Goal: Register for event/course

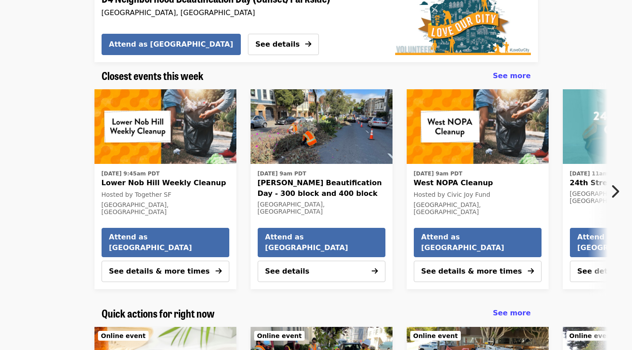
click at [616, 192] on icon "chevron-right icon" at bounding box center [614, 191] width 9 height 17
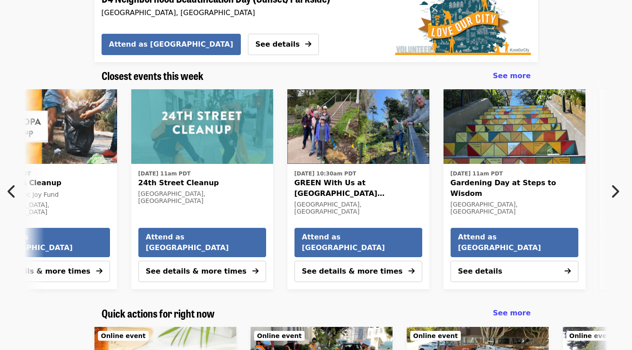
scroll to position [0, 477]
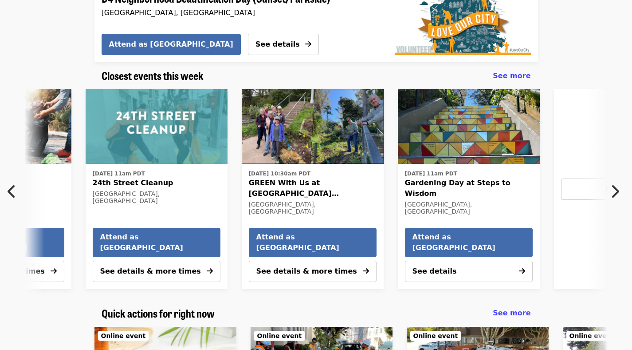
click at [10, 196] on icon "chevron-left icon" at bounding box center [12, 191] width 9 height 17
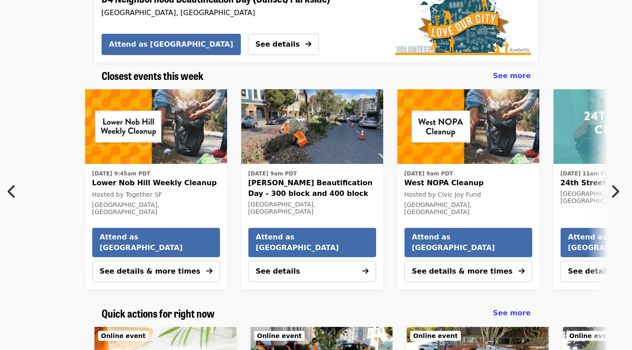
scroll to position [0, 9]
click at [295, 179] on span "[PERSON_NAME] Beautification Day - 300 block and 400 block" at bounding box center [313, 187] width 128 height 21
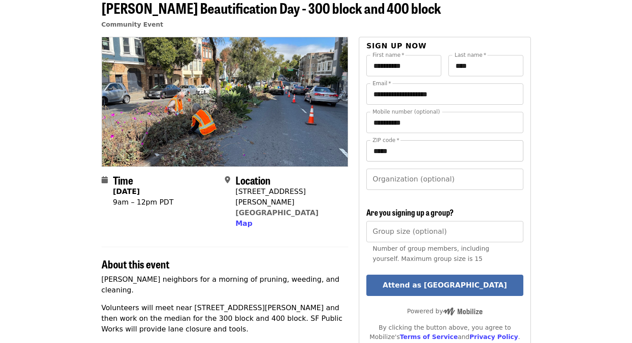
scroll to position [111, 0]
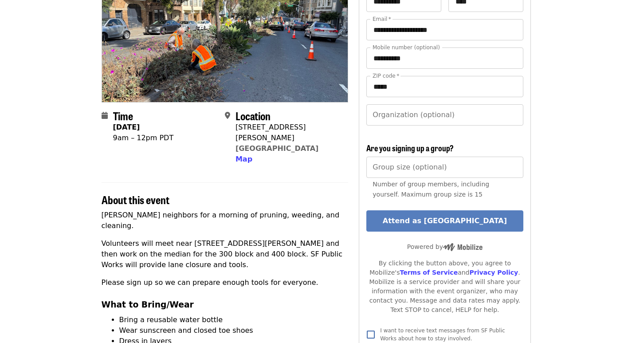
click at [456, 224] on button "Attend as [GEOGRAPHIC_DATA]" at bounding box center [444, 220] width 157 height 21
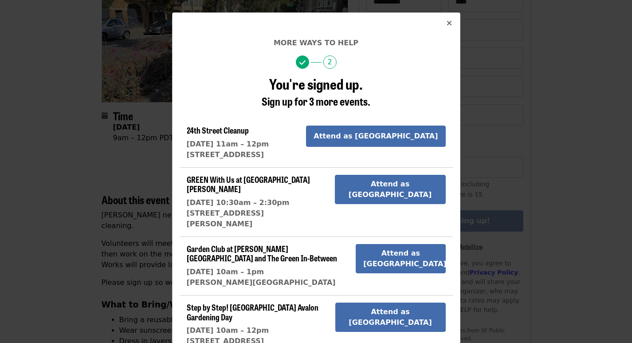
scroll to position [79, 0]
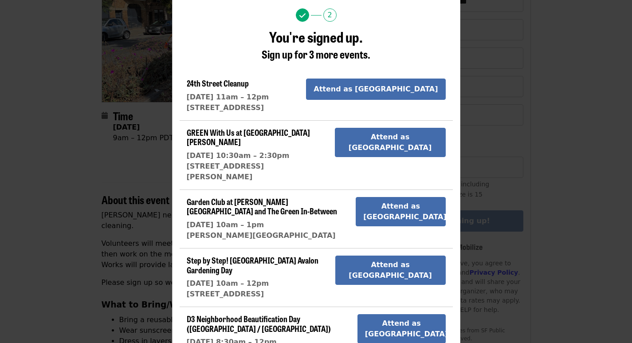
click at [302, 132] on span "GREEN With Us at [GEOGRAPHIC_DATA][PERSON_NAME]" at bounding box center [248, 136] width 123 height 21
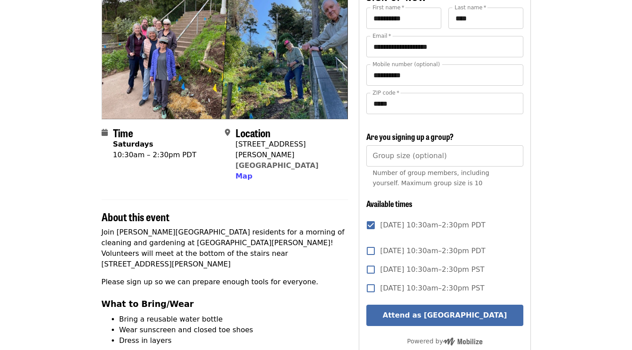
scroll to position [106, 0]
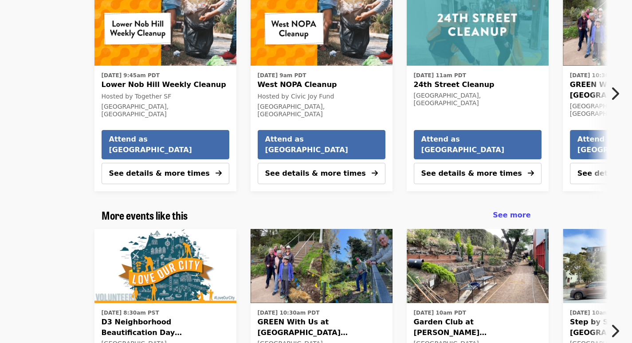
scroll to position [941, 0]
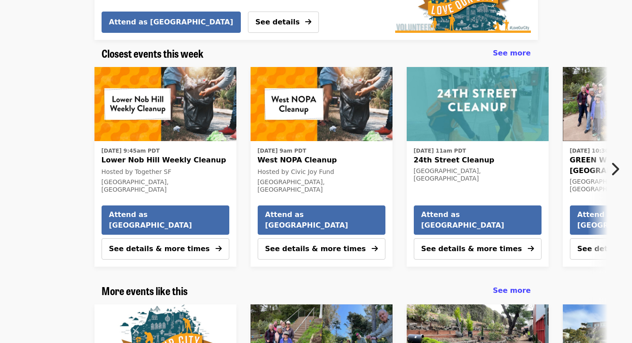
click at [616, 161] on icon "chevron-right icon" at bounding box center [614, 169] width 9 height 17
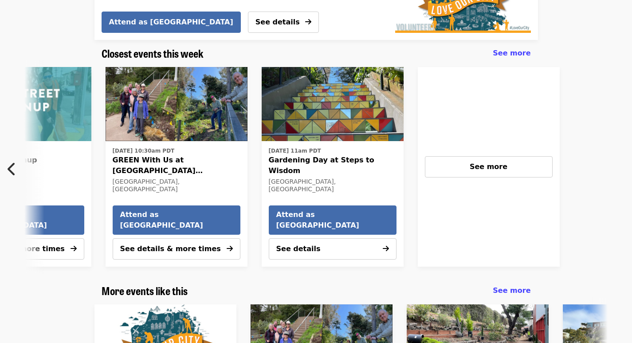
scroll to position [0, 477]
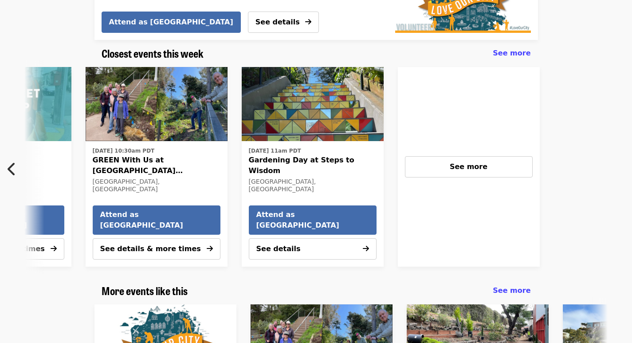
click at [318, 98] on img "Gardening Day at Steps to Wisdom" at bounding box center [313, 104] width 142 height 75
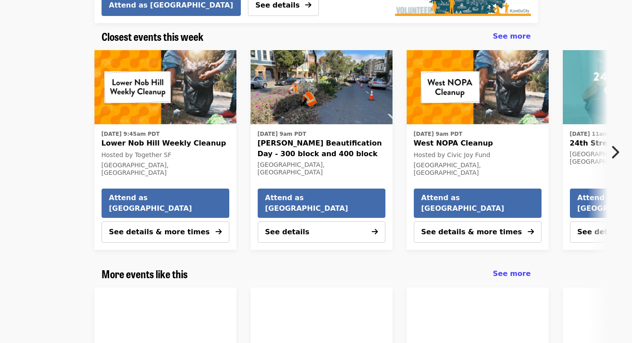
scroll to position [923, 0]
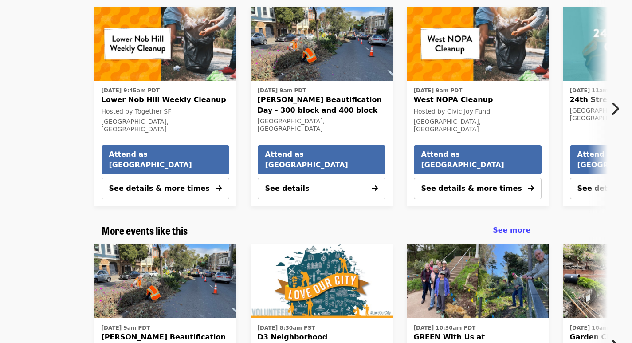
click at [620, 107] on button "Next item" at bounding box center [617, 108] width 29 height 25
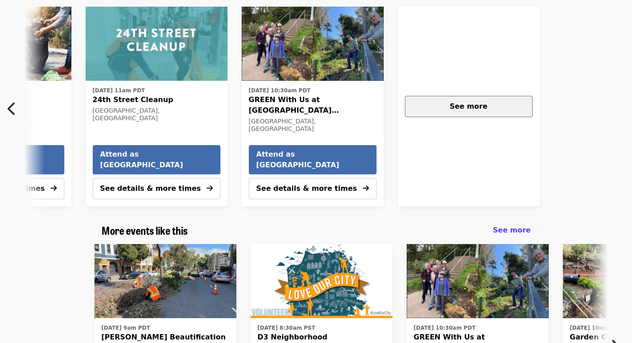
click at [448, 98] on button "See more" at bounding box center [469, 106] width 128 height 21
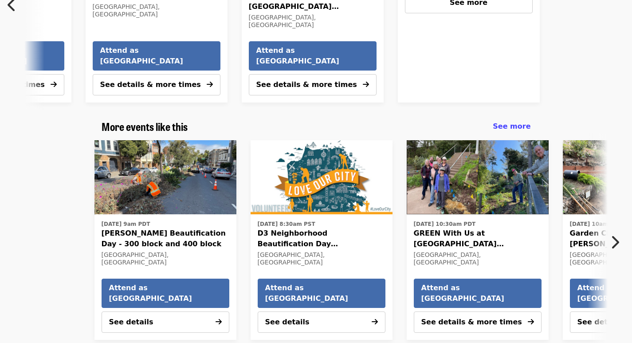
scroll to position [1132, 0]
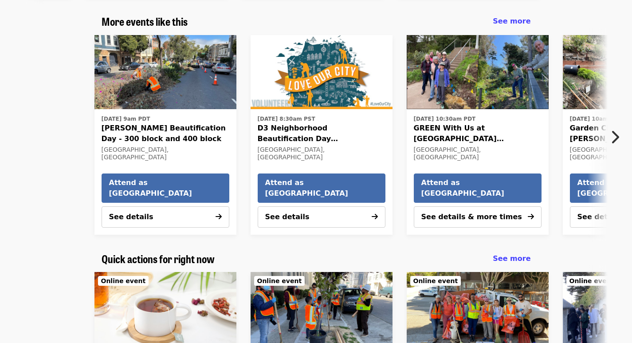
click at [362, 126] on span "D3 Neighborhood Beautification Day ([GEOGRAPHIC_DATA] / [GEOGRAPHIC_DATA])" at bounding box center [322, 133] width 128 height 21
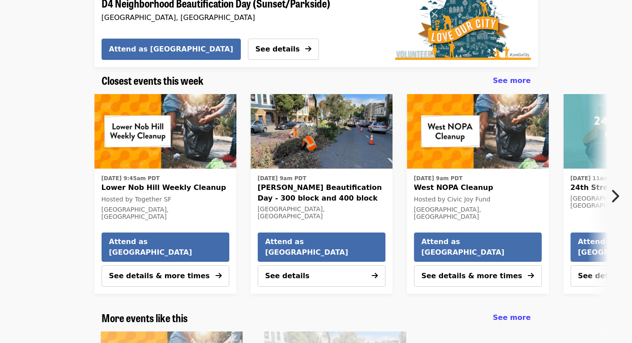
scroll to position [1077, 0]
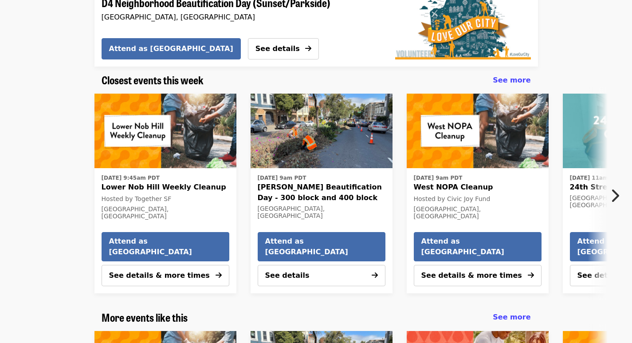
click at [615, 187] on icon "chevron-right icon" at bounding box center [614, 195] width 9 height 17
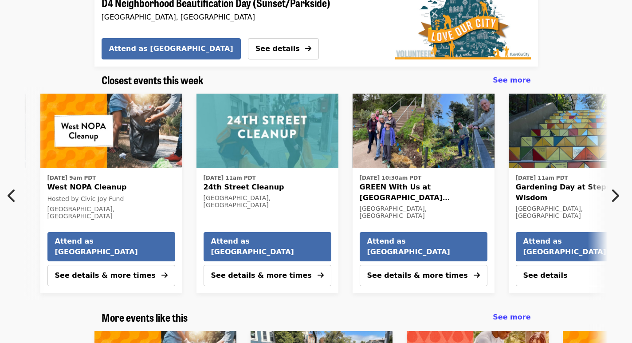
click at [615, 187] on icon "chevron-right icon" at bounding box center [614, 195] width 9 height 17
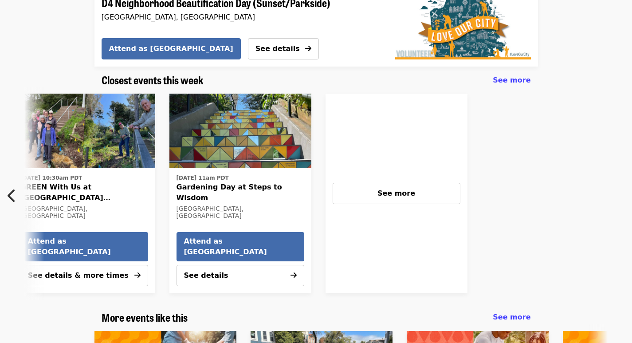
scroll to position [1168, 0]
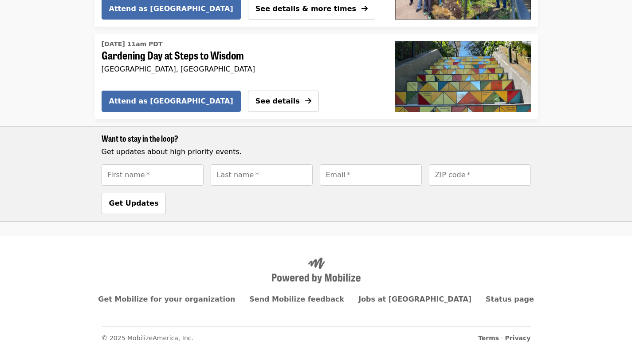
scroll to position [466, 0]
